Goal: Task Accomplishment & Management: Manage account settings

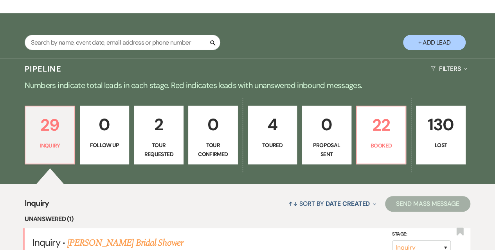
scroll to position [117, 0]
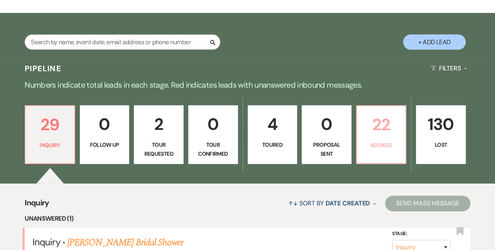
click at [392, 131] on p "22" at bounding box center [382, 125] width 40 height 26
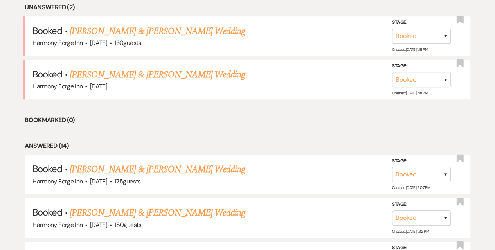
scroll to position [352, 0]
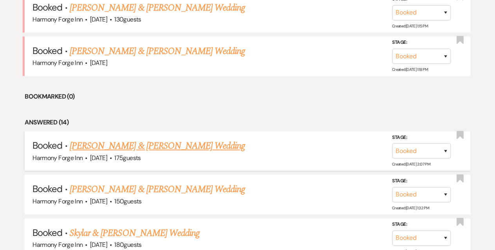
click at [119, 143] on link "[PERSON_NAME] & [PERSON_NAME] Wedding" at bounding box center [157, 146] width 175 height 14
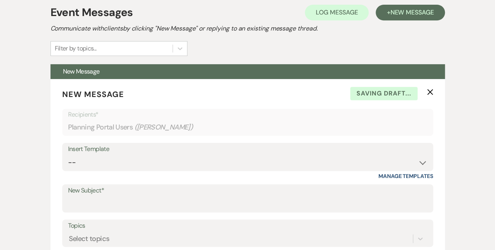
scroll to position [78, 0]
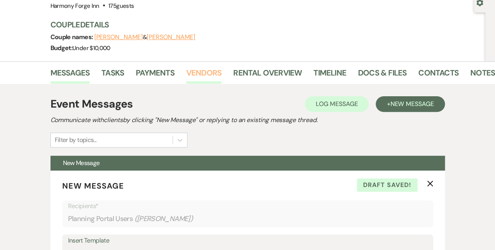
click at [196, 73] on link "Vendors" at bounding box center [203, 75] width 35 height 17
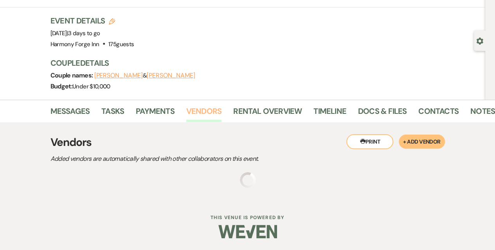
scroll to position [78, 0]
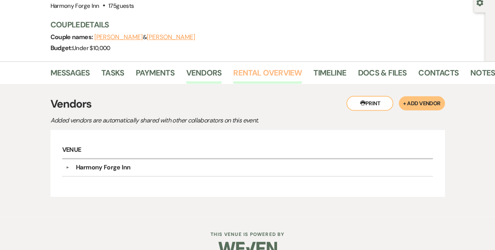
click at [255, 71] on link "Rental Overview" at bounding box center [267, 75] width 69 height 17
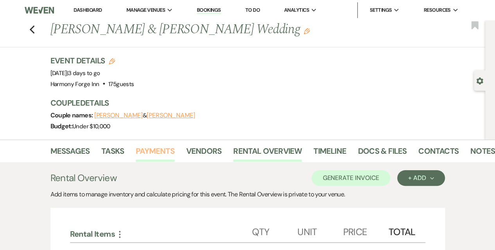
click at [153, 148] on link "Payments" at bounding box center [155, 153] width 39 height 17
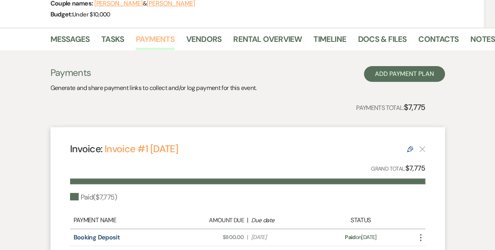
scroll to position [34, 0]
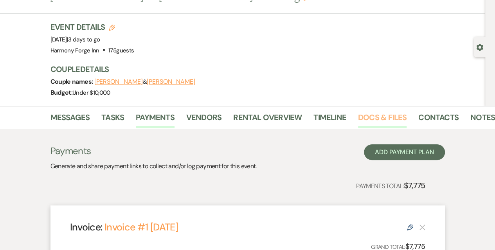
click at [377, 114] on link "Docs & Files" at bounding box center [382, 119] width 49 height 17
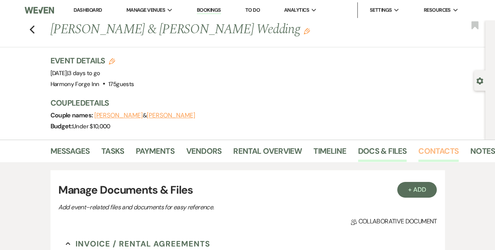
click at [433, 149] on link "Contacts" at bounding box center [439, 153] width 40 height 17
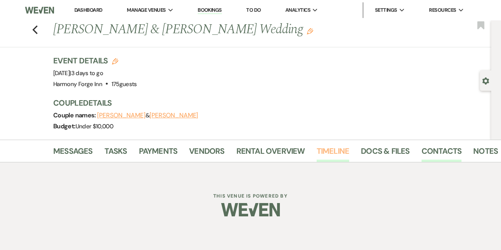
click at [337, 149] on link "Timeline" at bounding box center [333, 153] width 33 height 17
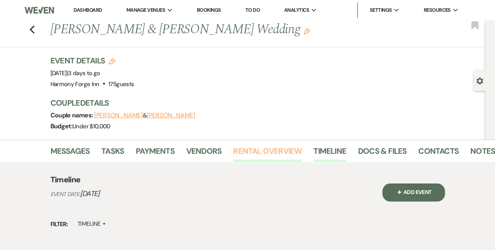
click at [260, 147] on link "Rental Overview" at bounding box center [267, 153] width 69 height 17
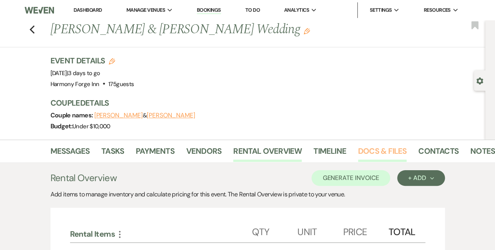
click at [377, 151] on link "Docs & Files" at bounding box center [382, 153] width 49 height 17
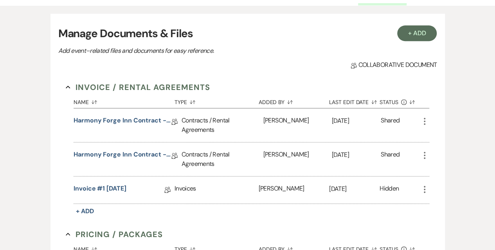
scroll to position [78, 0]
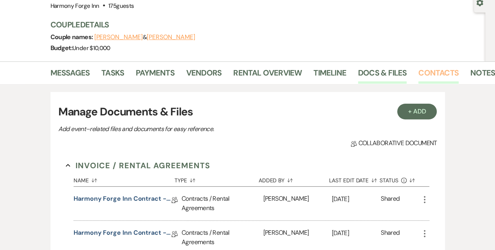
click at [432, 74] on link "Contacts" at bounding box center [439, 75] width 40 height 17
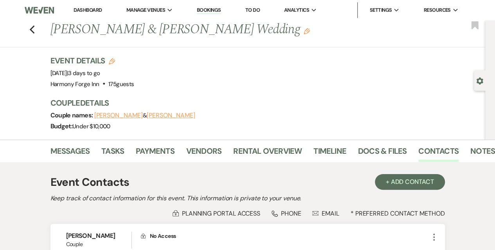
click at [46, 148] on ul "Messages Tasks Payments Vendors Rental Overview Timeline Docs & Files Contacts …" at bounding box center [248, 152] width 446 height 19
click at [53, 149] on link "Messages" at bounding box center [71, 153] width 40 height 17
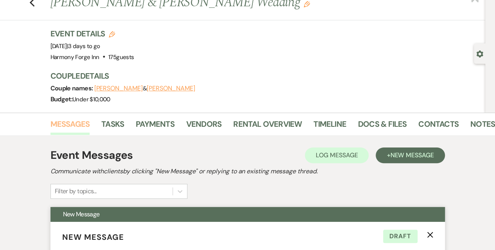
scroll to position [25, 0]
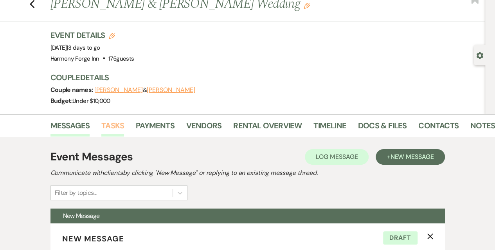
click at [116, 126] on link "Tasks" at bounding box center [112, 127] width 23 height 17
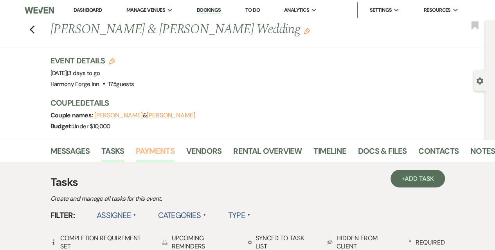
click at [158, 149] on link "Payments" at bounding box center [155, 153] width 39 height 17
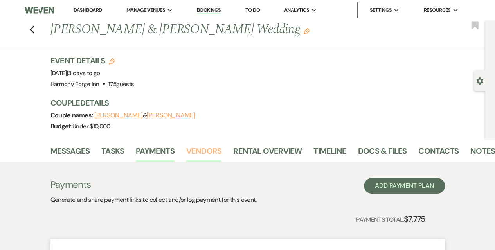
click at [206, 148] on link "Vendors" at bounding box center [203, 153] width 35 height 17
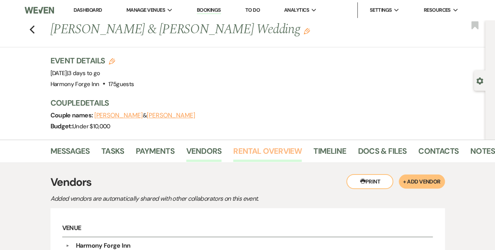
click at [257, 152] on link "Rental Overview" at bounding box center [267, 153] width 69 height 17
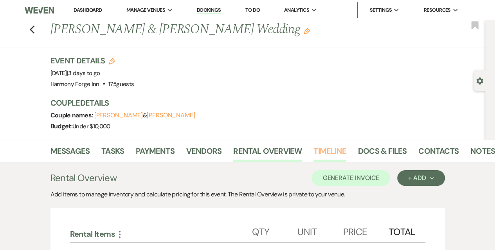
click at [321, 147] on link "Timeline" at bounding box center [330, 153] width 33 height 17
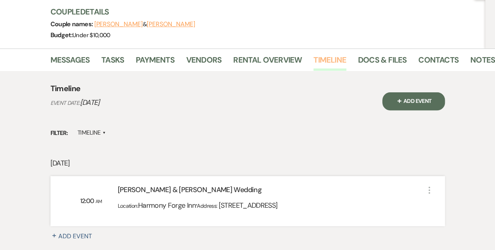
scroll to position [39, 0]
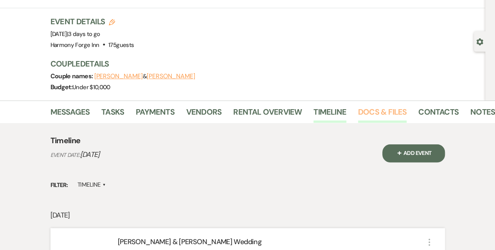
click at [370, 116] on link "Docs & Files" at bounding box center [382, 114] width 49 height 17
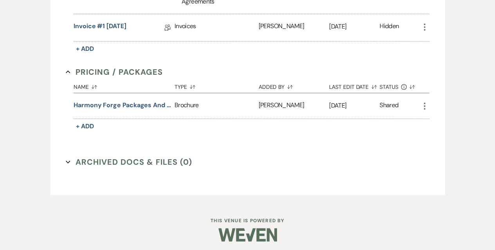
scroll to position [320, 0]
